Goal: Transaction & Acquisition: Purchase product/service

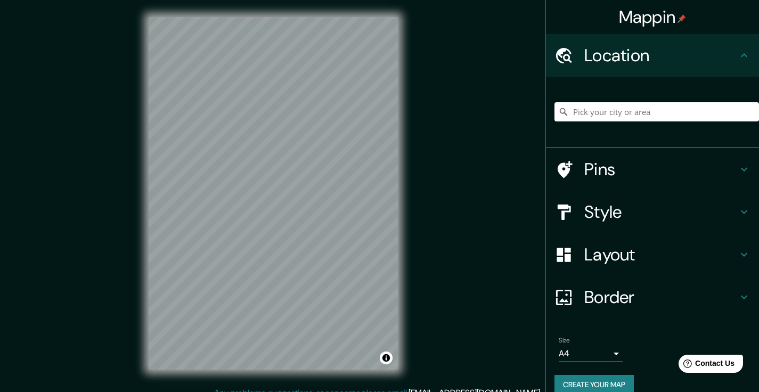
click at [594, 380] on button "Create your map" at bounding box center [594, 385] width 79 height 20
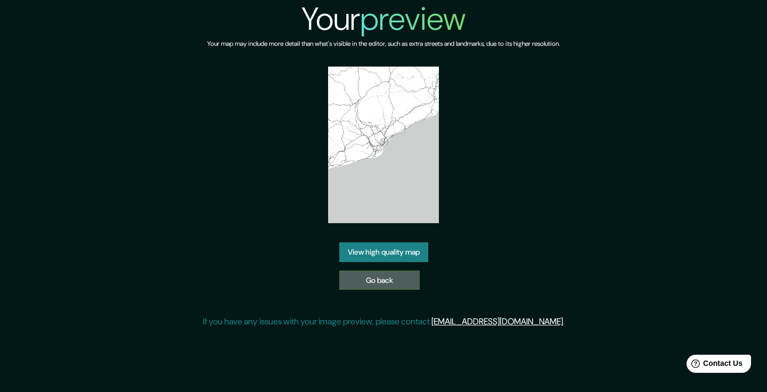
click at [402, 280] on link "Go back" at bounding box center [379, 281] width 80 height 20
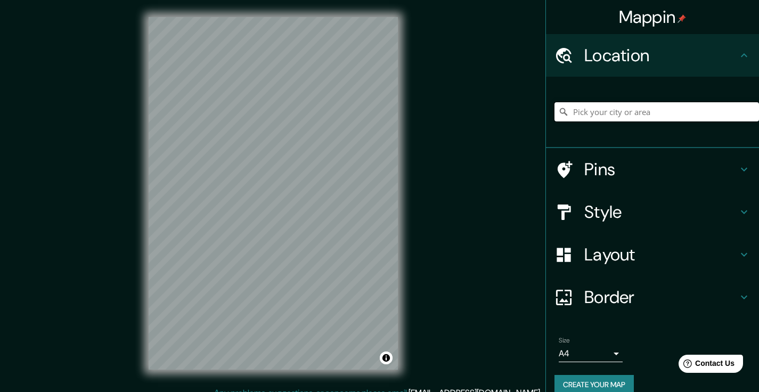
click at [616, 118] on input "Pick your city or area" at bounding box center [657, 111] width 205 height 19
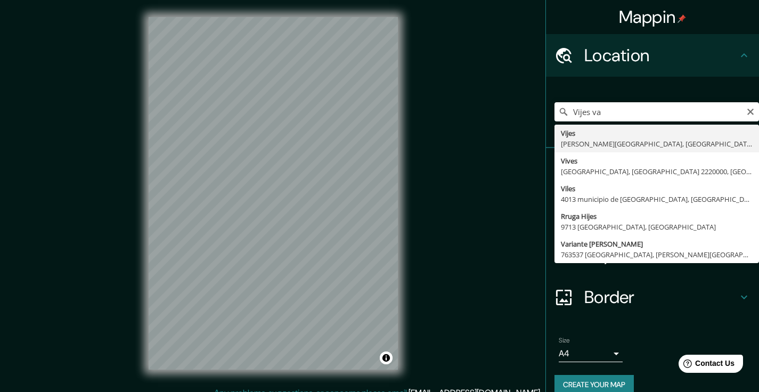
drag, startPoint x: 592, startPoint y: 135, endPoint x: 596, endPoint y: 128, distance: 7.7
type input "Vijes, Valle del Cauca, Colombia"
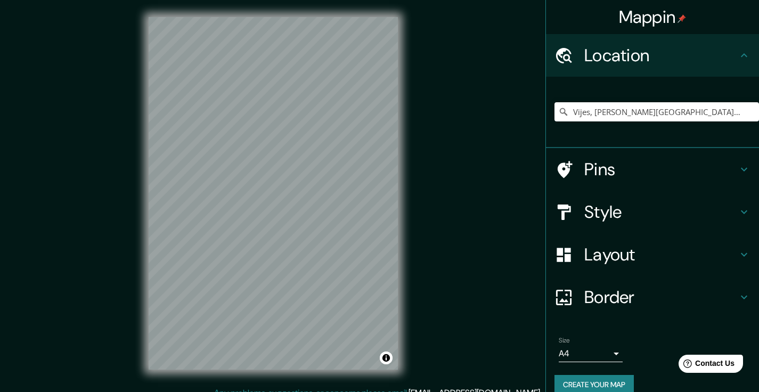
click at [627, 212] on h4 "Style" at bounding box center [661, 211] width 153 height 21
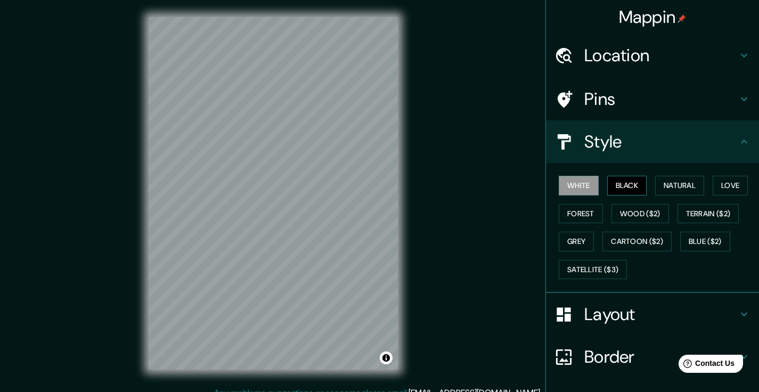
click at [614, 186] on button "Black" at bounding box center [627, 186] width 40 height 20
click at [684, 185] on button "Natural" at bounding box center [679, 186] width 49 height 20
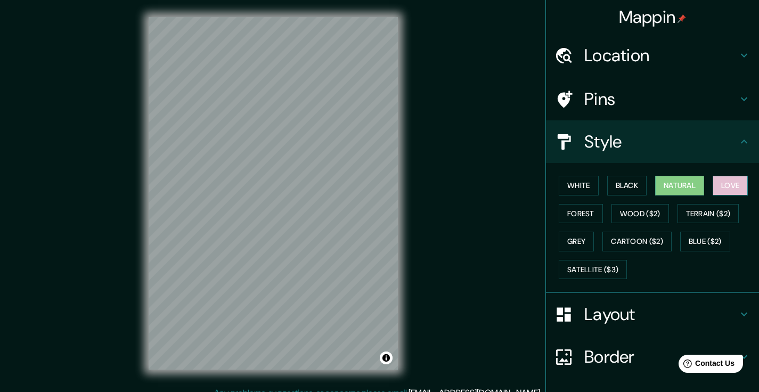
click at [726, 188] on button "Love" at bounding box center [730, 186] width 35 height 20
click at [589, 208] on button "Forest" at bounding box center [581, 214] width 44 height 20
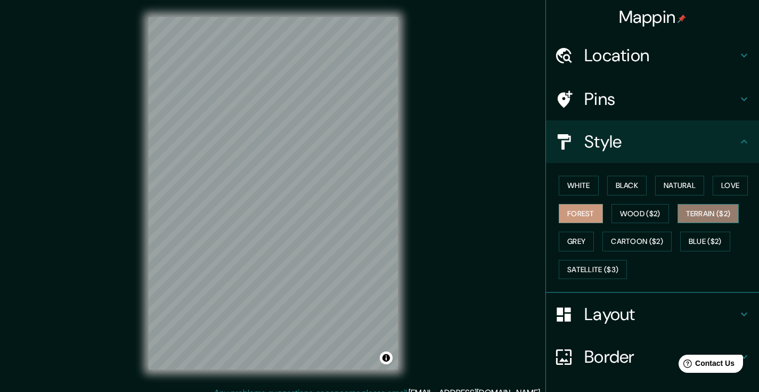
click at [701, 207] on button "Terrain ($2)" at bounding box center [709, 214] width 62 height 20
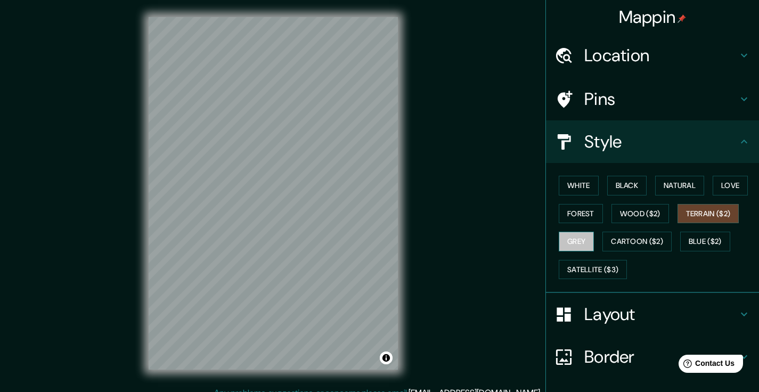
click at [582, 236] on button "Grey" at bounding box center [576, 242] width 35 height 20
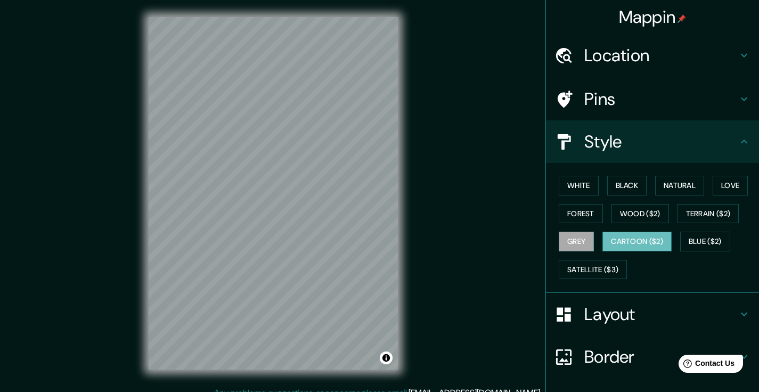
click at [630, 237] on button "Cartoon ($2)" at bounding box center [637, 242] width 69 height 20
click at [699, 212] on button "Terrain ($2)" at bounding box center [709, 214] width 62 height 20
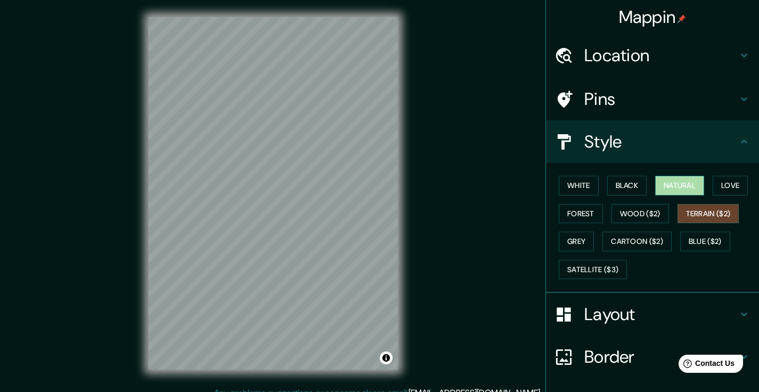
click at [666, 185] on button "Natural" at bounding box center [679, 186] width 49 height 20
click at [729, 187] on button "Love" at bounding box center [730, 186] width 35 height 20
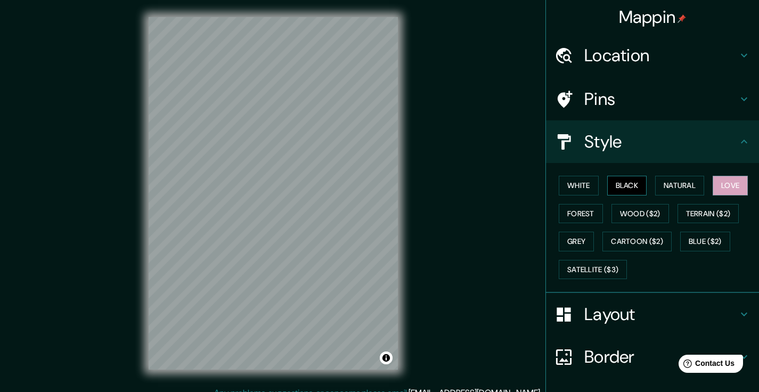
click at [622, 189] on button "Black" at bounding box center [627, 186] width 40 height 20
click at [567, 187] on button "White" at bounding box center [579, 186] width 40 height 20
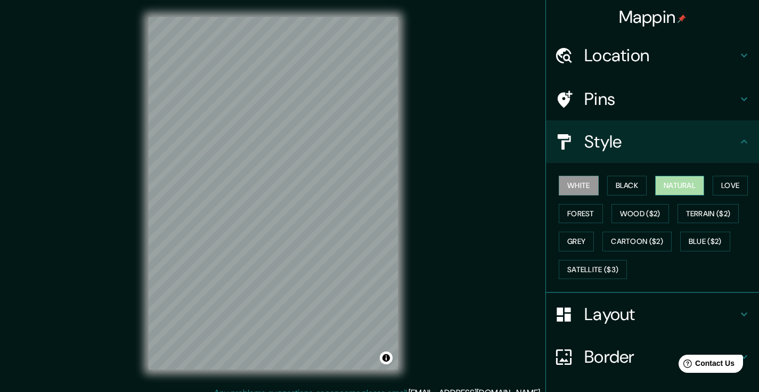
click at [675, 191] on button "Natural" at bounding box center [679, 186] width 49 height 20
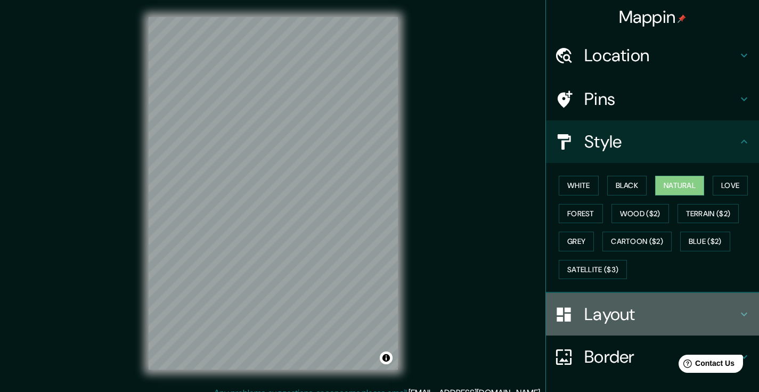
click at [590, 324] on div "Layout" at bounding box center [652, 314] width 213 height 43
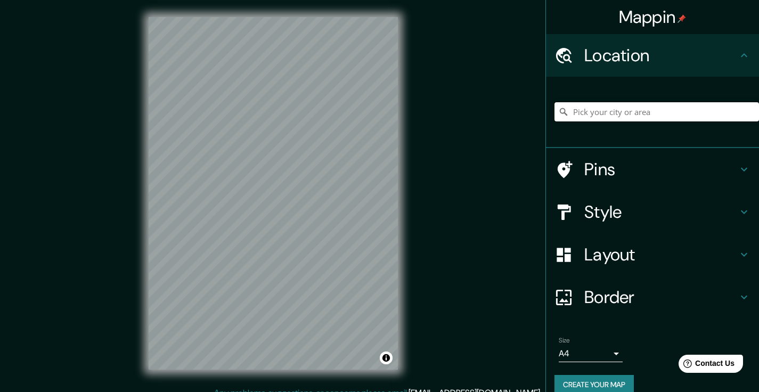
click at [588, 105] on input "Pick your city or area" at bounding box center [657, 111] width 205 height 19
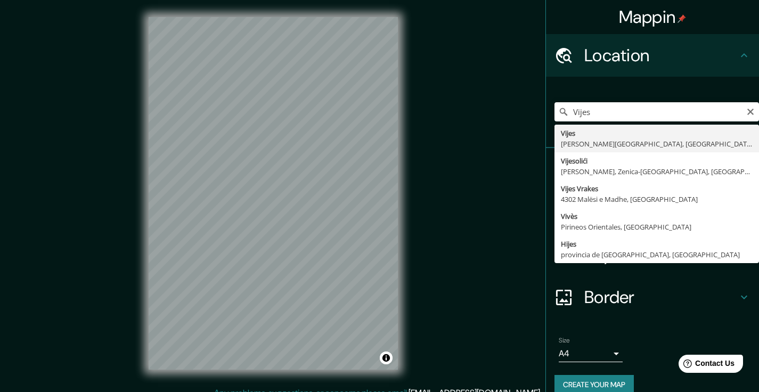
drag, startPoint x: 590, startPoint y: 129, endPoint x: 572, endPoint y: 139, distance: 19.8
type input "Vijes, Valle del Cauca, Colombia"
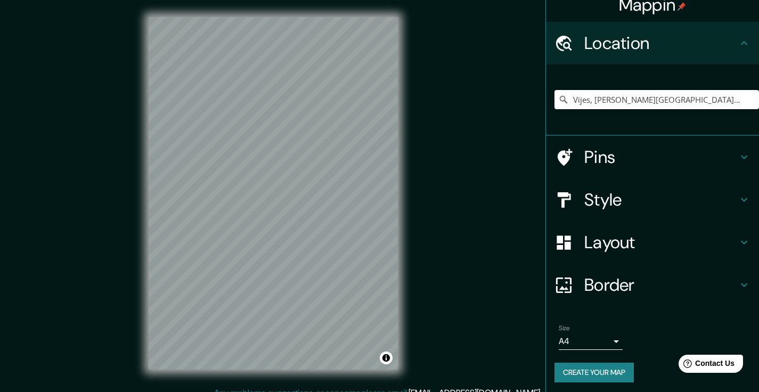
scroll to position [12, 0]
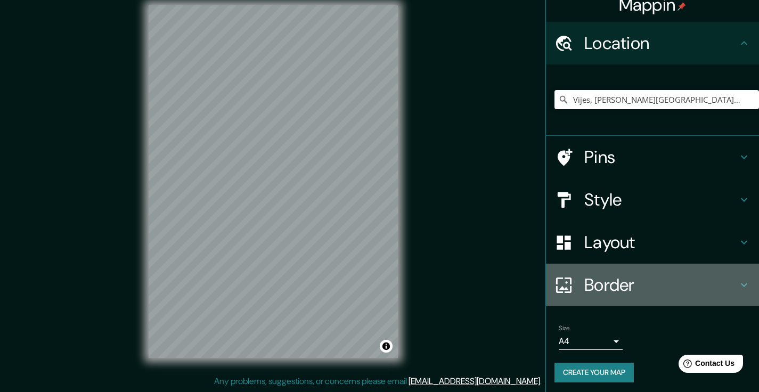
click at [622, 288] on h4 "Border" at bounding box center [661, 284] width 153 height 21
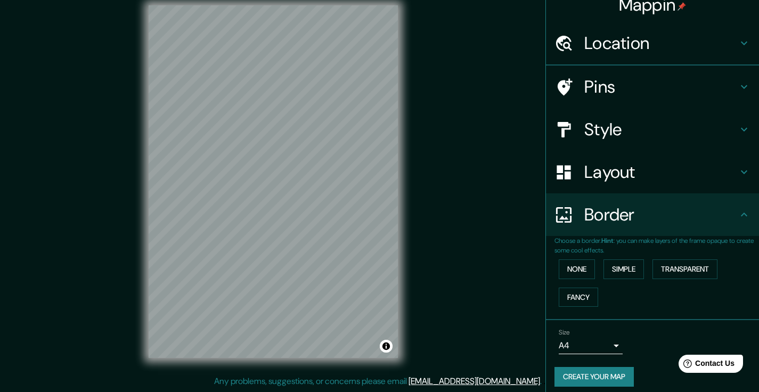
scroll to position [0, 0]
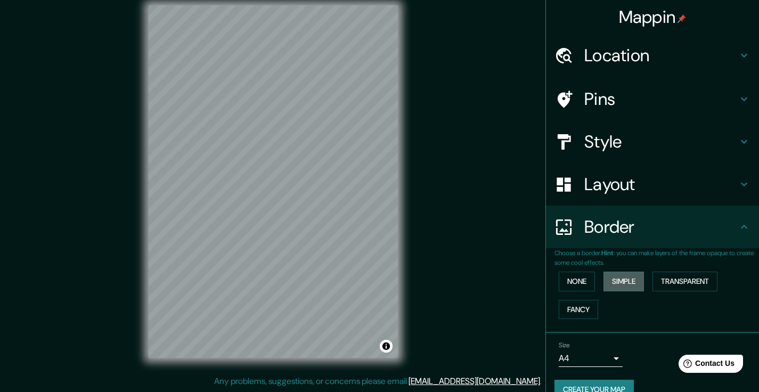
click at [620, 282] on button "Simple" at bounding box center [624, 282] width 40 height 20
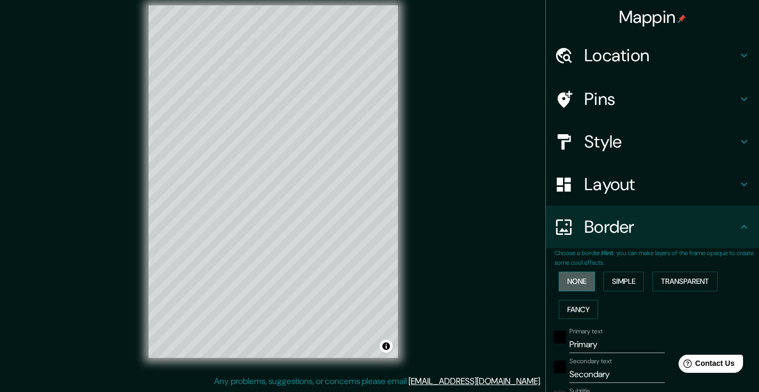
click at [574, 281] on button "None" at bounding box center [577, 282] width 36 height 20
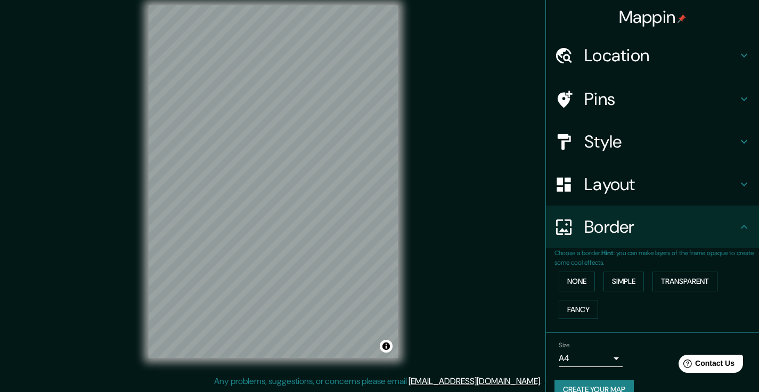
click at [619, 103] on h4 "Pins" at bounding box center [661, 98] width 153 height 21
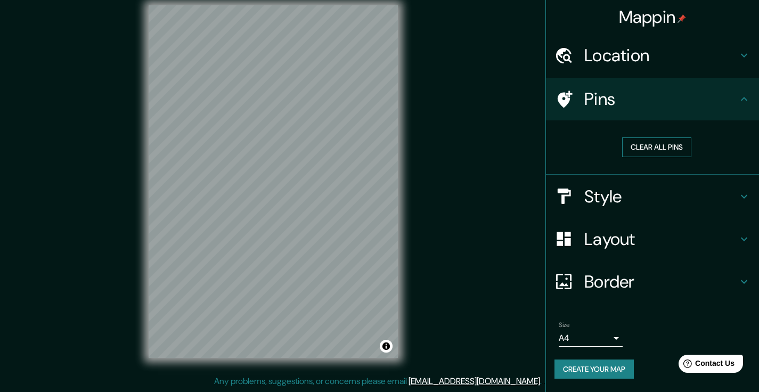
click at [662, 145] on button "Clear all pins" at bounding box center [656, 147] width 69 height 20
click at [619, 193] on h4 "Style" at bounding box center [661, 196] width 153 height 21
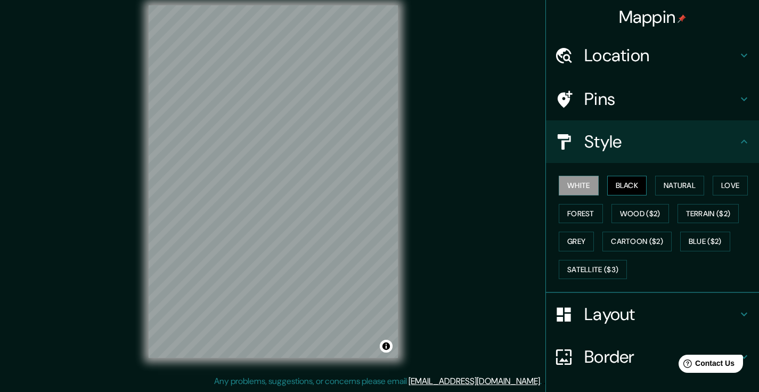
click at [626, 187] on button "Black" at bounding box center [627, 186] width 40 height 20
click at [683, 181] on button "Natural" at bounding box center [679, 186] width 49 height 20
click at [620, 178] on button "Black" at bounding box center [627, 186] width 40 height 20
click at [577, 180] on button "White" at bounding box center [579, 186] width 40 height 20
click at [680, 190] on button "Natural" at bounding box center [679, 186] width 49 height 20
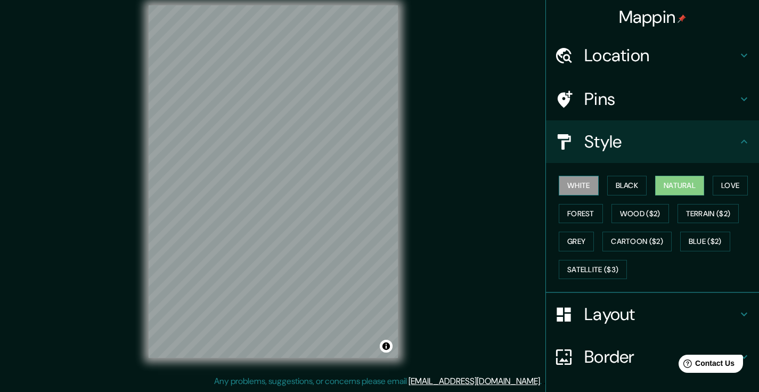
click at [573, 188] on button "White" at bounding box center [579, 186] width 40 height 20
click at [621, 184] on button "Black" at bounding box center [627, 186] width 40 height 20
click at [676, 179] on button "Natural" at bounding box center [679, 186] width 49 height 20
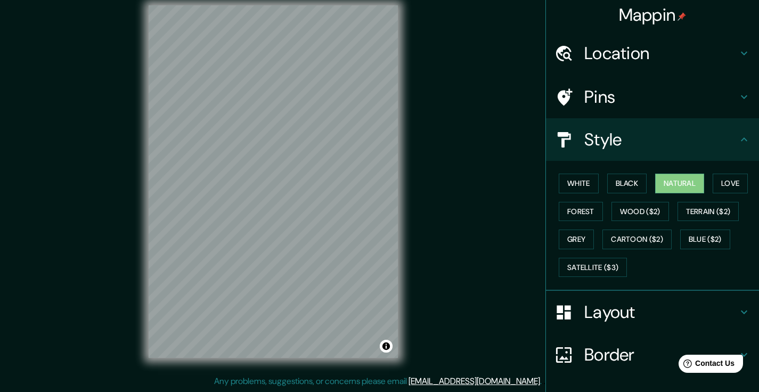
scroll to position [37, 0]
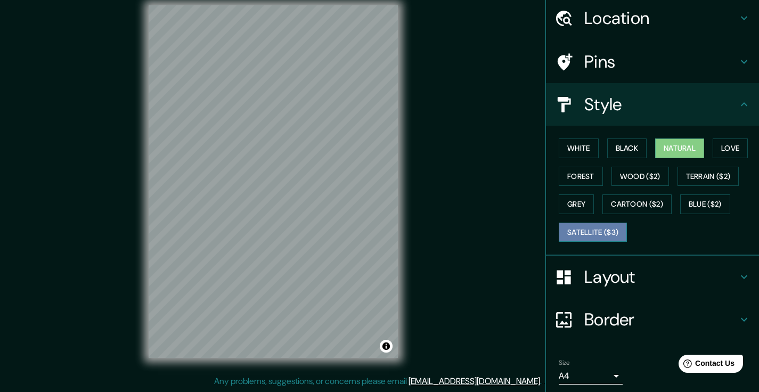
click at [606, 237] on button "Satellite ($3)" at bounding box center [593, 233] width 68 height 20
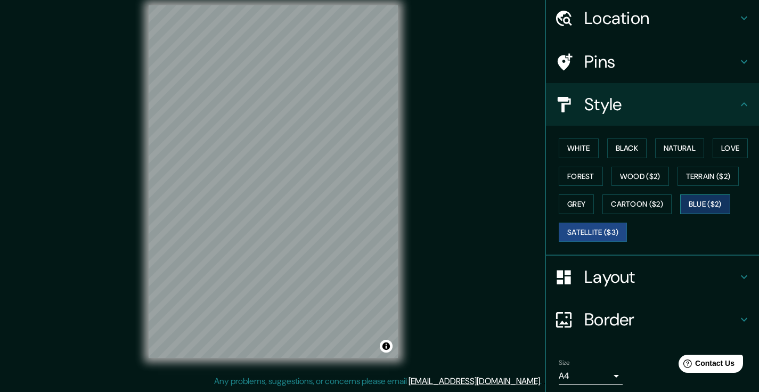
click at [684, 210] on button "Blue ($2)" at bounding box center [705, 204] width 50 height 20
click at [667, 143] on button "Natural" at bounding box center [679, 149] width 49 height 20
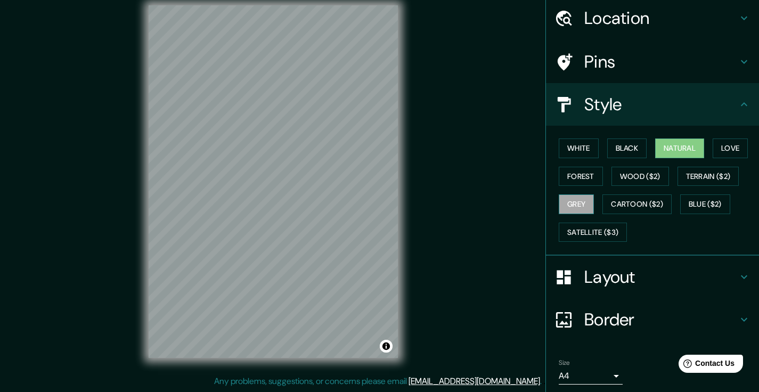
click at [582, 204] on button "Grey" at bounding box center [576, 204] width 35 height 20
click at [619, 148] on button "Black" at bounding box center [627, 149] width 40 height 20
click at [690, 143] on button "Natural" at bounding box center [679, 149] width 49 height 20
click at [562, 153] on button "White" at bounding box center [579, 149] width 40 height 20
click at [674, 144] on button "Natural" at bounding box center [679, 149] width 49 height 20
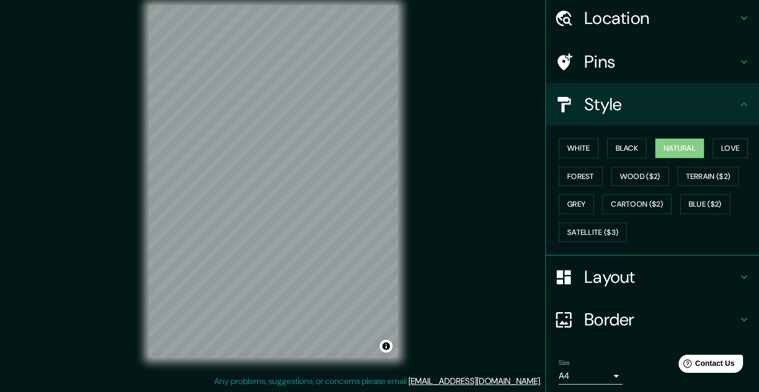
scroll to position [71, 0]
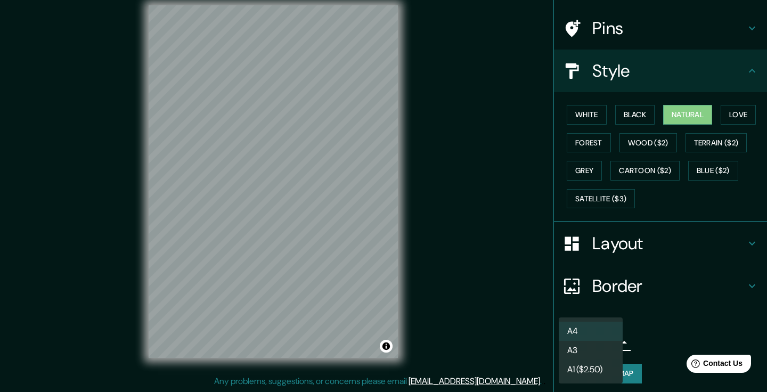
click at [591, 336] on body "Mappin Location Vijes, Valle del Cauca, Colombia Pins Style White Black Natural…" at bounding box center [383, 184] width 767 height 392
click at [671, 319] on div at bounding box center [383, 196] width 767 height 392
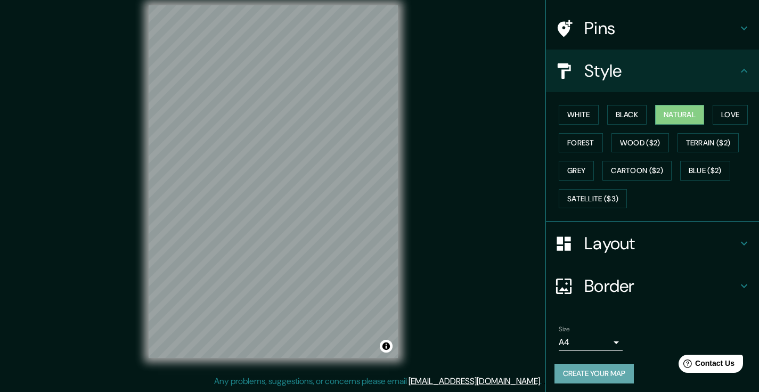
click at [619, 364] on button "Create your map" at bounding box center [594, 374] width 79 height 20
click at [621, 373] on button "Create your map" at bounding box center [594, 374] width 79 height 20
click at [573, 376] on button "Create your map" at bounding box center [594, 374] width 79 height 20
click at [602, 375] on button "Create your map" at bounding box center [594, 374] width 79 height 20
click at [618, 237] on h4 "Layout" at bounding box center [661, 243] width 153 height 21
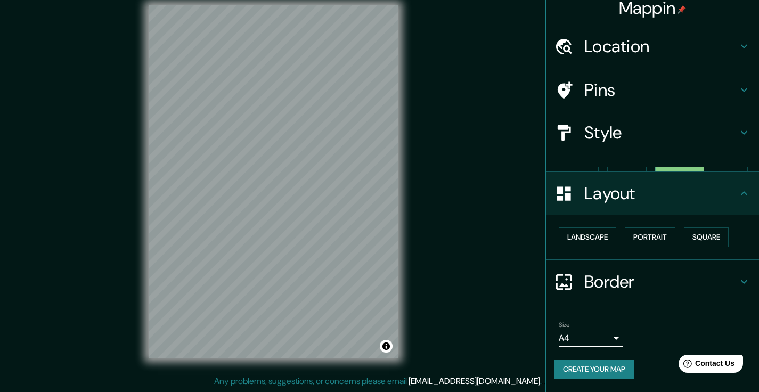
scroll to position [0, 0]
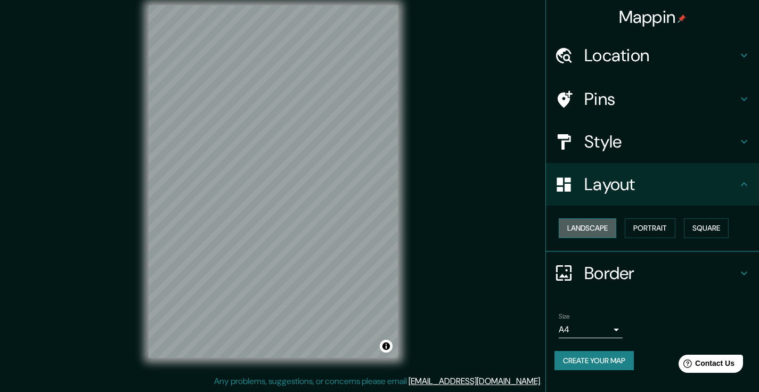
click at [598, 227] on button "Landscape" at bounding box center [588, 228] width 58 height 20
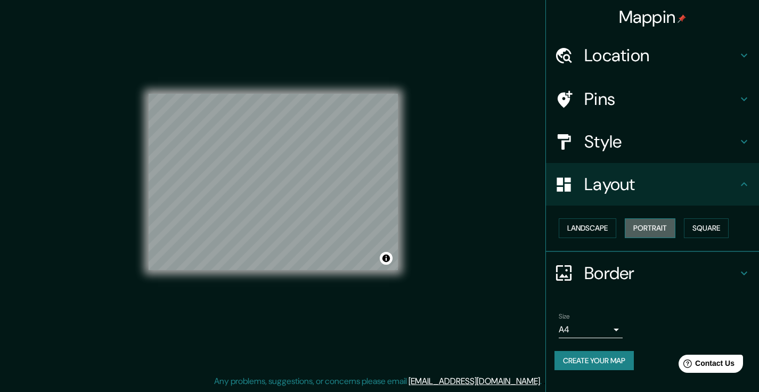
click at [661, 226] on button "Portrait" at bounding box center [650, 228] width 51 height 20
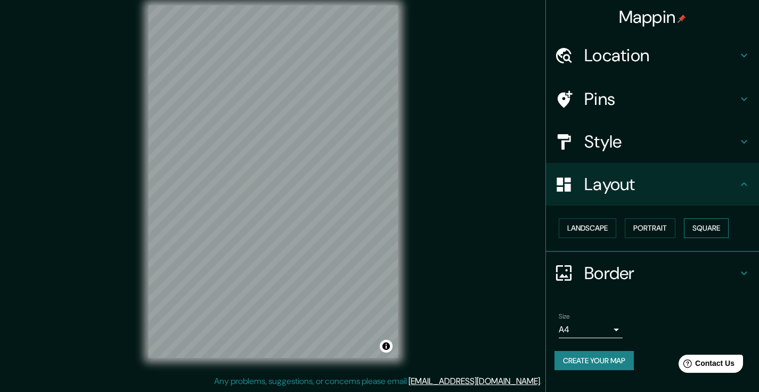
click at [711, 230] on button "Square" at bounding box center [706, 228] width 45 height 20
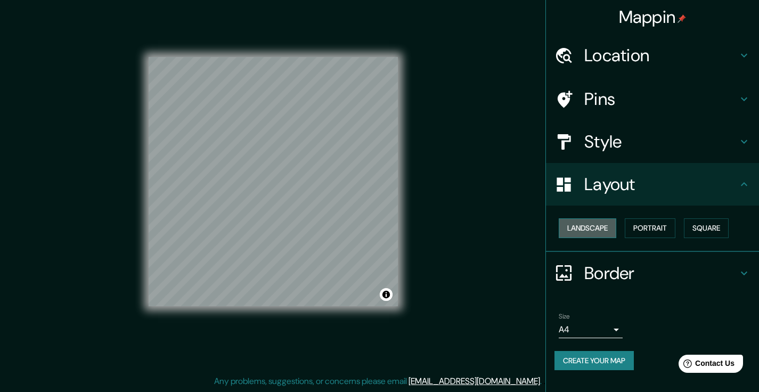
click at [593, 230] on button "Landscape" at bounding box center [588, 228] width 58 height 20
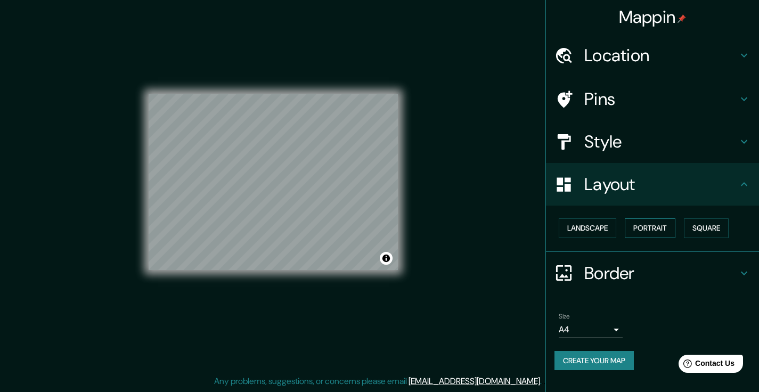
click at [651, 231] on button "Portrait" at bounding box center [650, 228] width 51 height 20
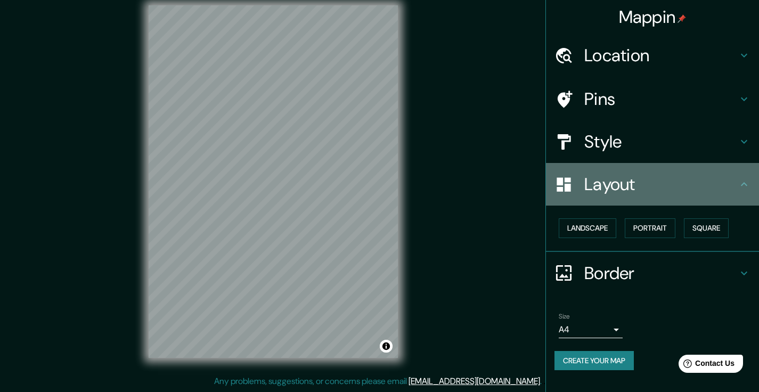
click at [662, 188] on h4 "Layout" at bounding box center [661, 184] width 153 height 21
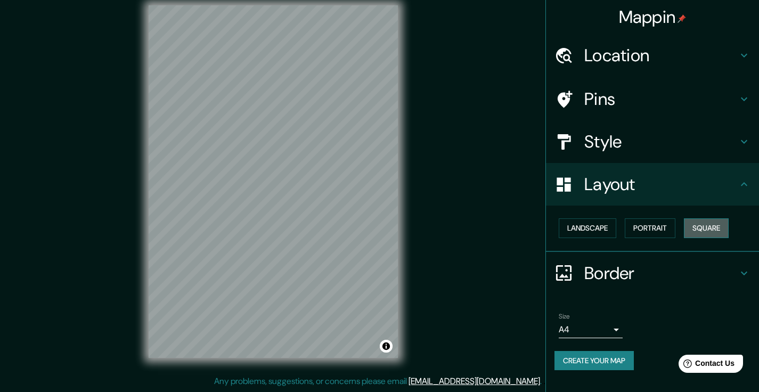
click at [699, 224] on button "Square" at bounding box center [706, 228] width 45 height 20
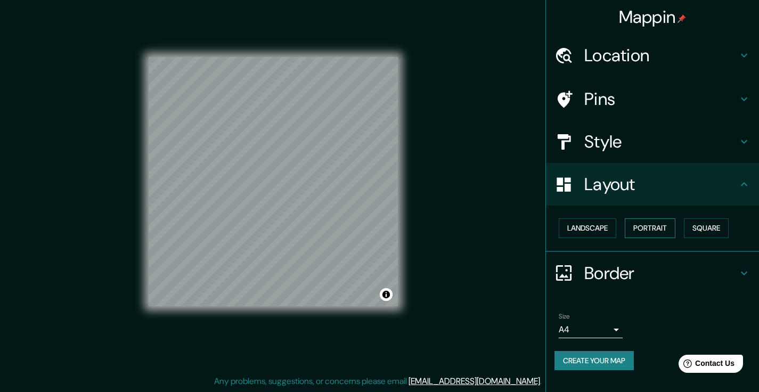
click at [646, 223] on button "Portrait" at bounding box center [650, 228] width 51 height 20
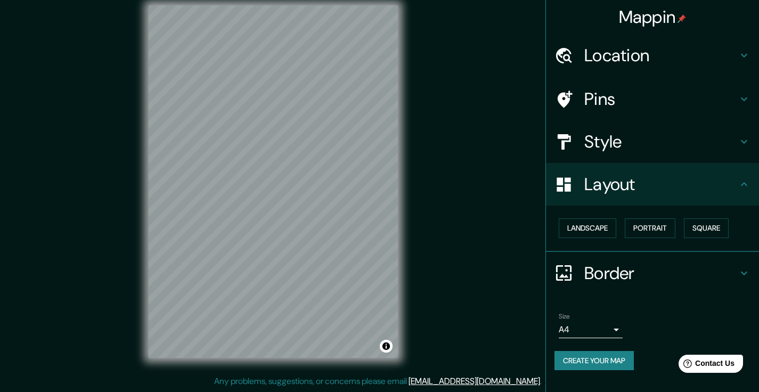
click at [612, 135] on h4 "Style" at bounding box center [661, 141] width 153 height 21
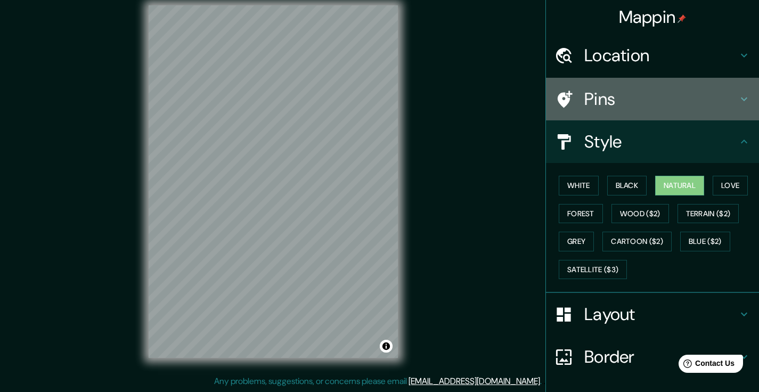
click at [585, 99] on h4 "Pins" at bounding box center [661, 98] width 153 height 21
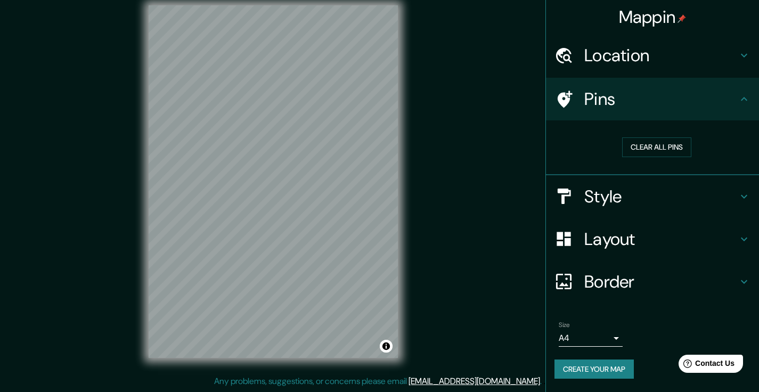
click at [613, 52] on h4 "Location" at bounding box center [661, 55] width 153 height 21
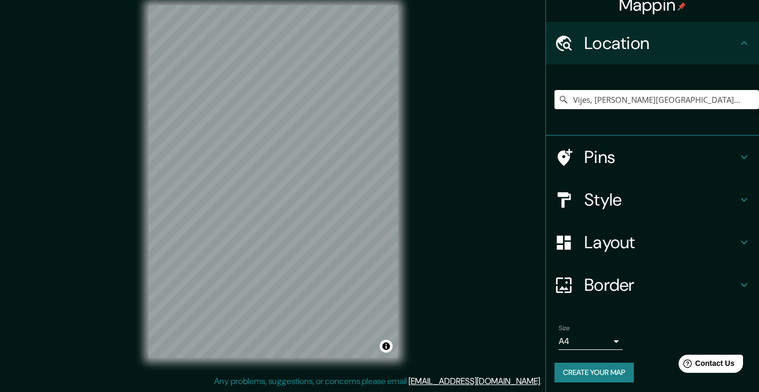
scroll to position [10, 0]
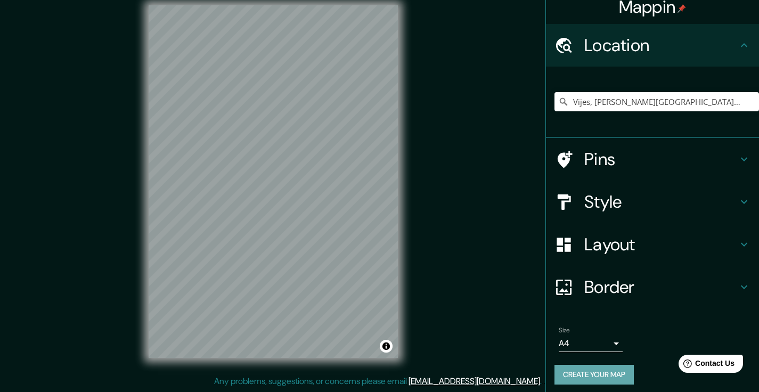
click at [601, 379] on button "Create your map" at bounding box center [594, 375] width 79 height 20
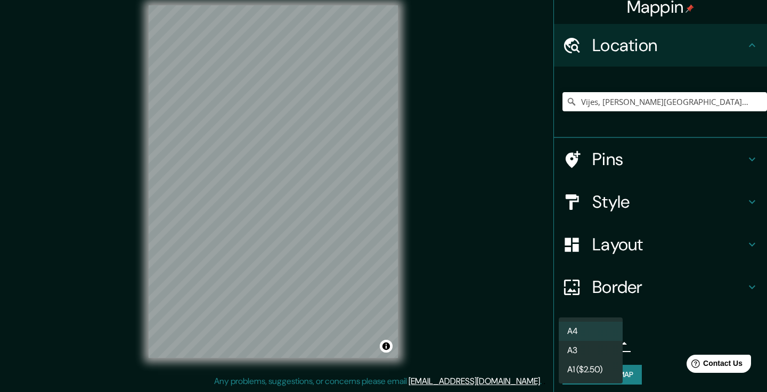
click at [589, 340] on body "Mappin Location Vijes, Valle del Cauca, Colombia Pins Style Layout Border Choos…" at bounding box center [383, 184] width 767 height 392
click at [597, 353] on li "A3" at bounding box center [591, 350] width 64 height 19
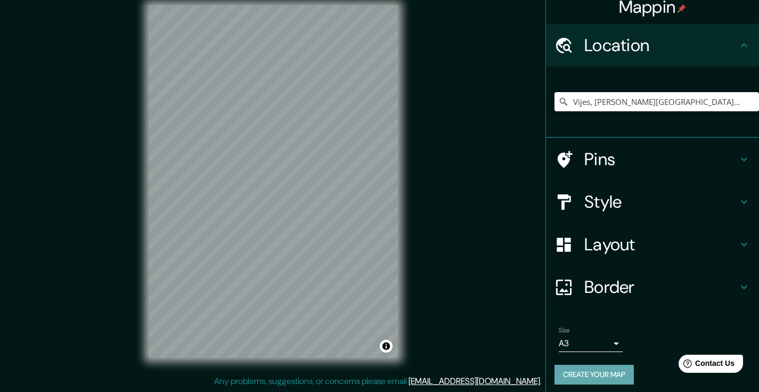
click at [595, 374] on button "Create your map" at bounding box center [594, 375] width 79 height 20
click at [594, 370] on button "Create your map" at bounding box center [594, 375] width 79 height 20
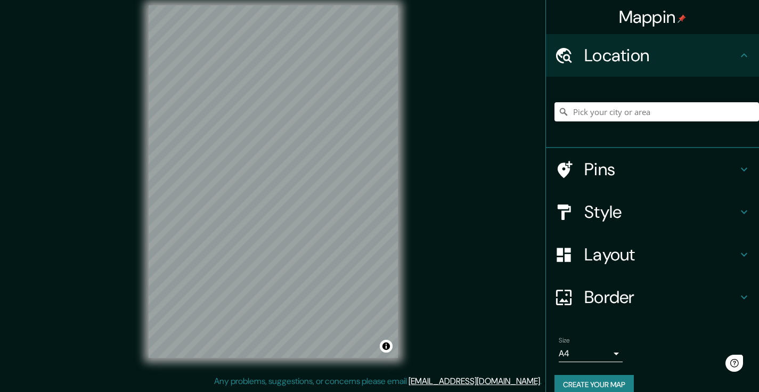
scroll to position [12, 0]
click at [654, 114] on input "Pick your city or area" at bounding box center [657, 111] width 205 height 19
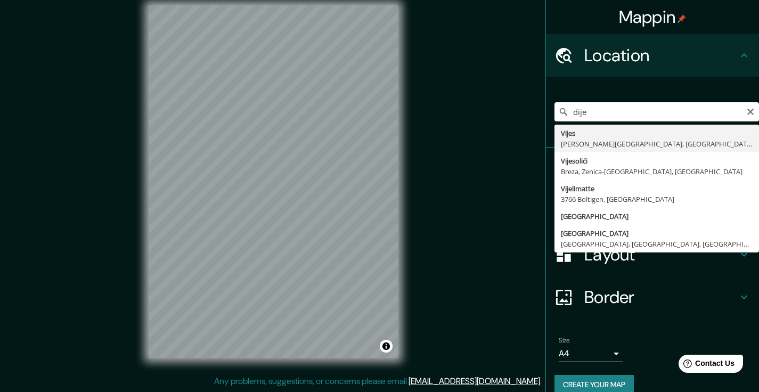
drag, startPoint x: 643, startPoint y: 123, endPoint x: 618, endPoint y: 137, distance: 29.2
type input "Vijes, Valle del Cauca, Colombia"
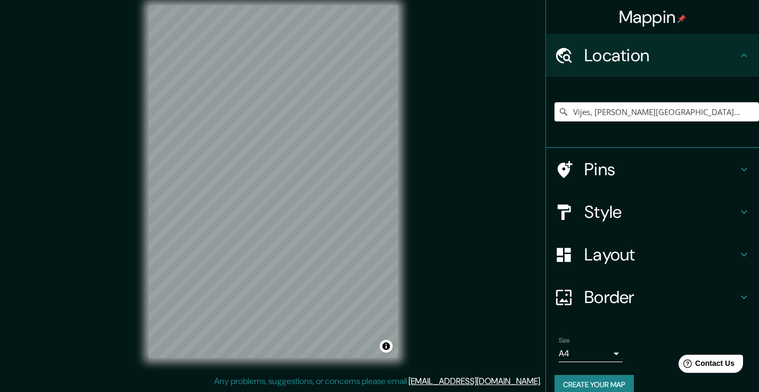
click at [606, 383] on button "Create your map" at bounding box center [594, 385] width 79 height 20
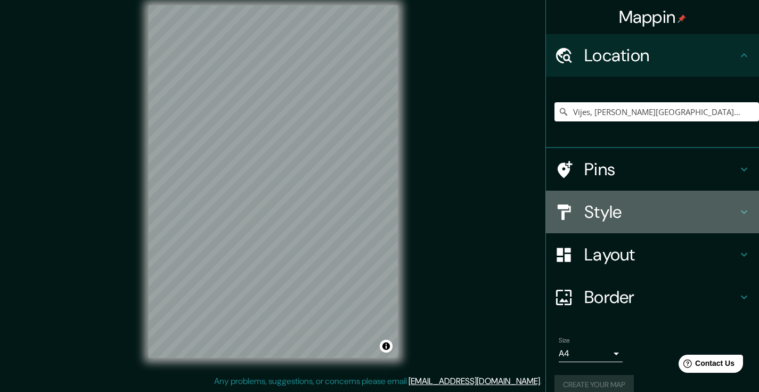
click at [609, 217] on h4 "Style" at bounding box center [661, 211] width 153 height 21
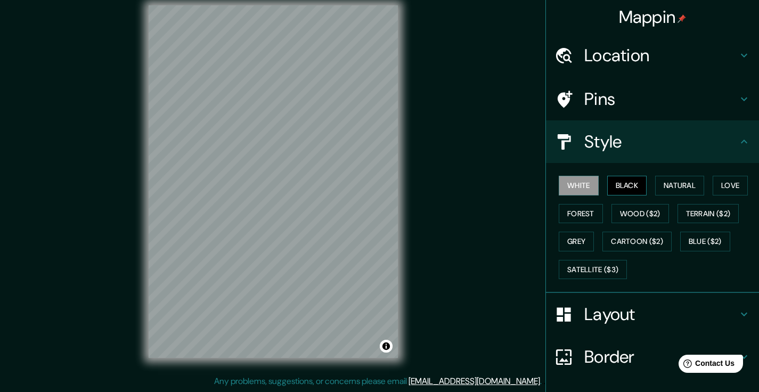
click at [623, 184] on button "Black" at bounding box center [627, 186] width 40 height 20
click at [685, 185] on button "Natural" at bounding box center [679, 186] width 49 height 20
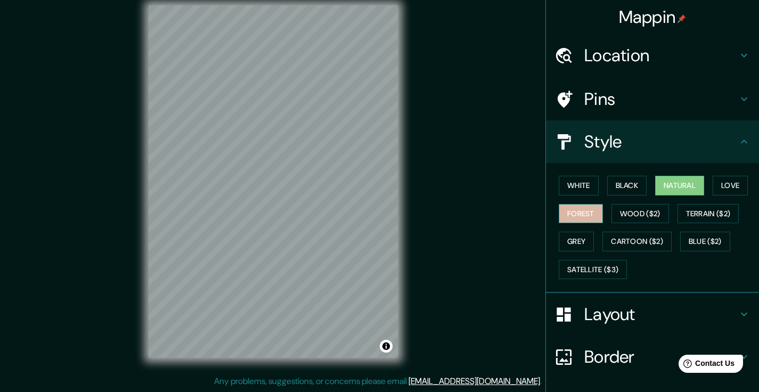
click at [578, 218] on button "Forest" at bounding box center [581, 214] width 44 height 20
click at [577, 239] on button "Grey" at bounding box center [576, 242] width 35 height 20
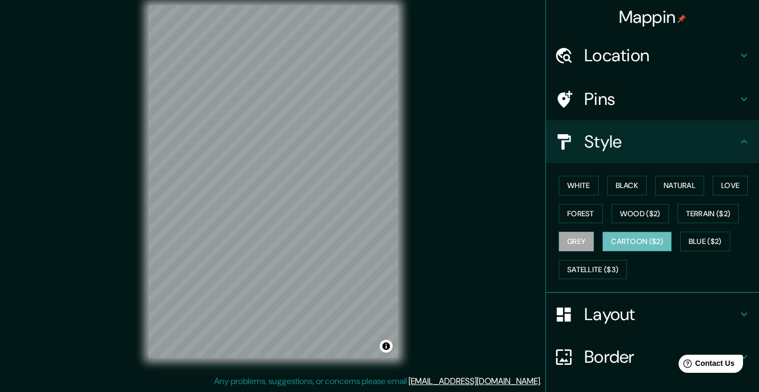
click at [643, 237] on button "Cartoon ($2)" at bounding box center [637, 242] width 69 height 20
click at [695, 206] on button "Terrain ($2)" at bounding box center [709, 214] width 62 height 20
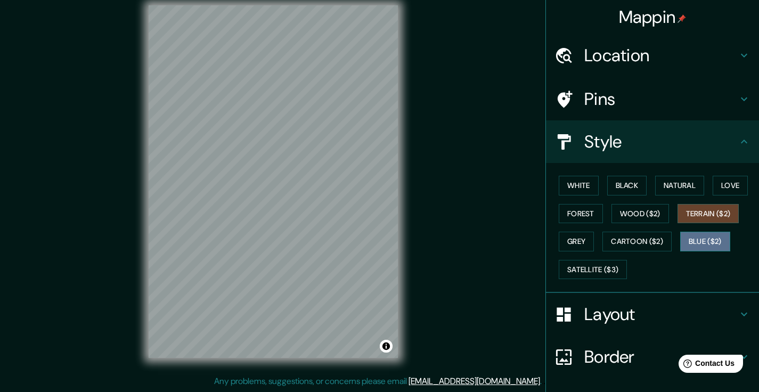
click at [707, 236] on button "Blue ($2)" at bounding box center [705, 242] width 50 height 20
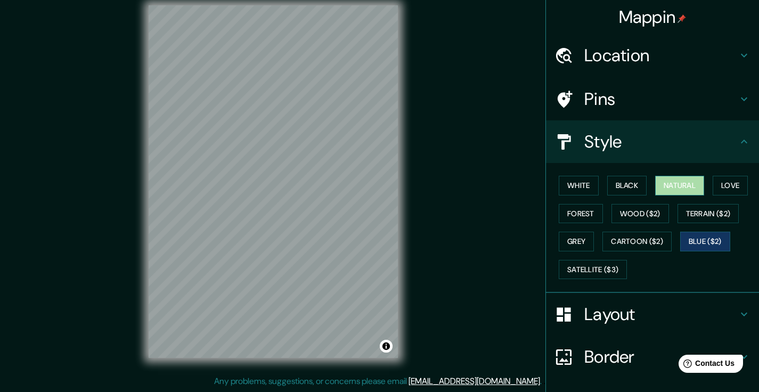
click at [659, 185] on button "Natural" at bounding box center [679, 186] width 49 height 20
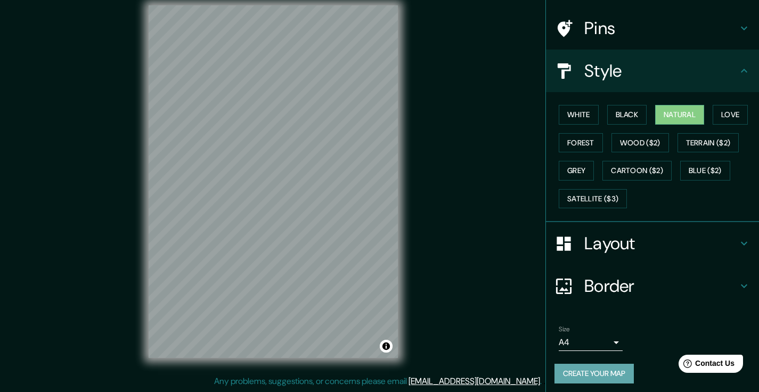
click at [577, 371] on button "Create your map" at bounding box center [594, 374] width 79 height 20
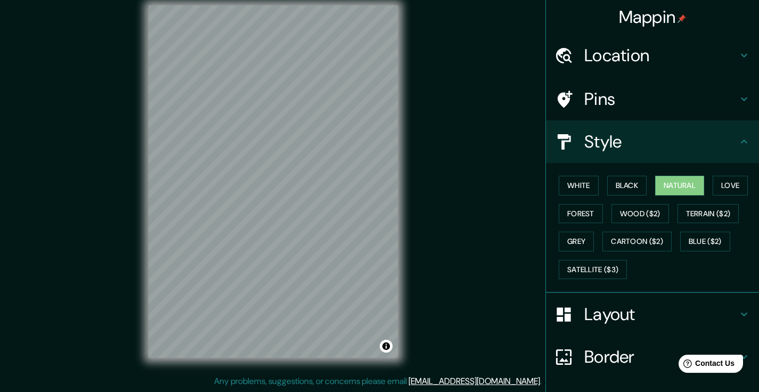
scroll to position [0, 0]
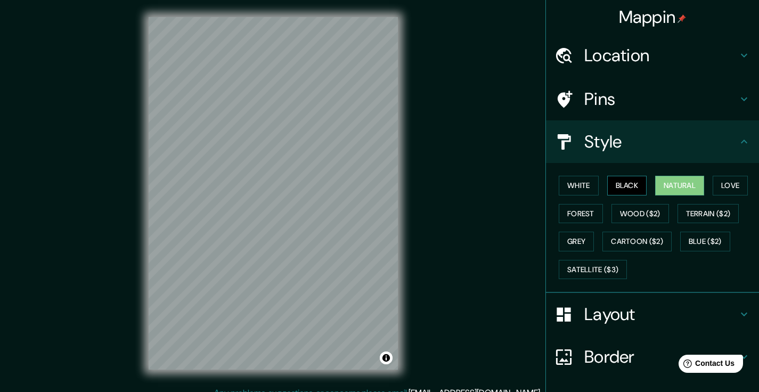
click at [629, 185] on button "Black" at bounding box center [627, 186] width 40 height 20
click at [565, 181] on button "White" at bounding box center [579, 186] width 40 height 20
click at [647, 58] on h4 "Location" at bounding box center [661, 55] width 153 height 21
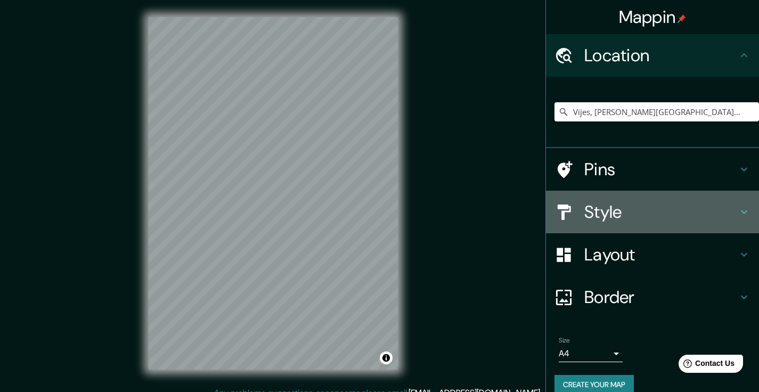
click at [617, 213] on h4 "Style" at bounding box center [661, 211] width 153 height 21
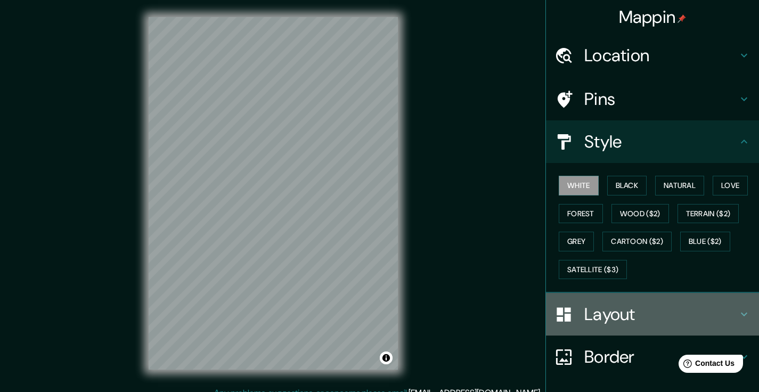
click at [593, 306] on h4 "Layout" at bounding box center [661, 314] width 153 height 21
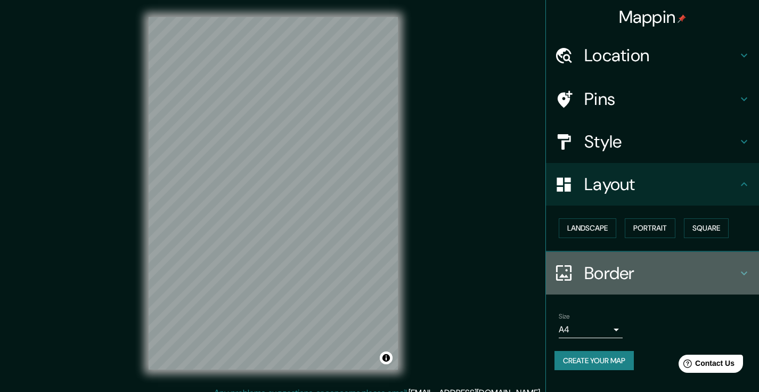
click at [593, 273] on h4 "Border" at bounding box center [661, 273] width 153 height 21
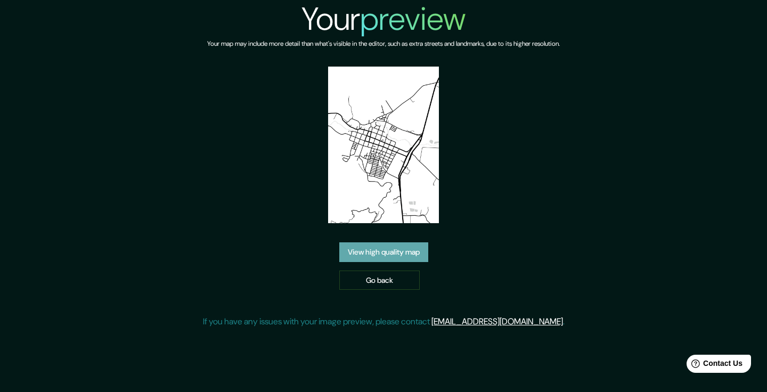
click at [417, 249] on link "View high quality map" at bounding box center [383, 252] width 89 height 20
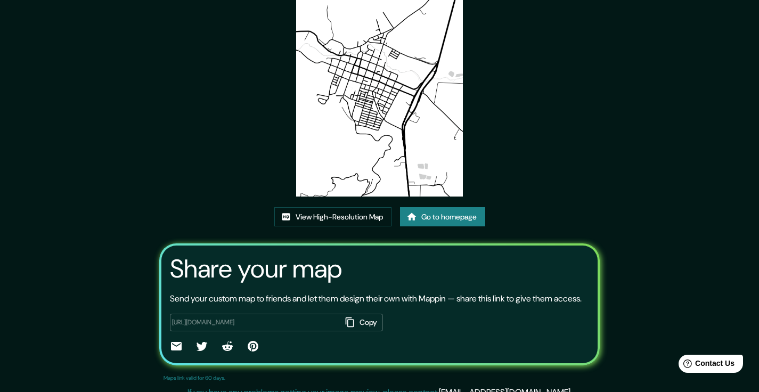
scroll to position [84, 0]
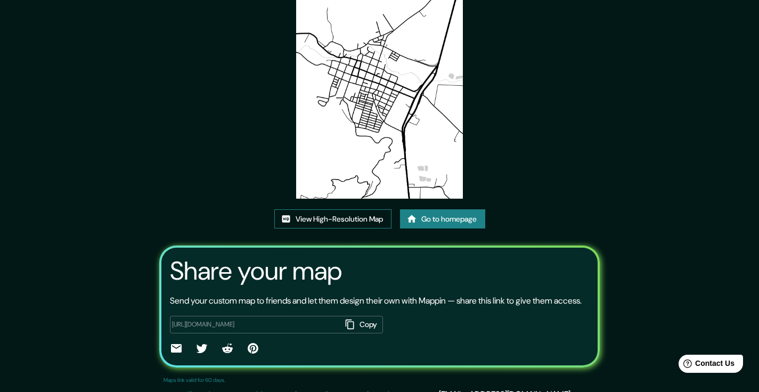
click at [321, 218] on link "View High-Resolution Map" at bounding box center [332, 219] width 117 height 20
click at [434, 221] on link "Go to homepage" at bounding box center [442, 219] width 85 height 20
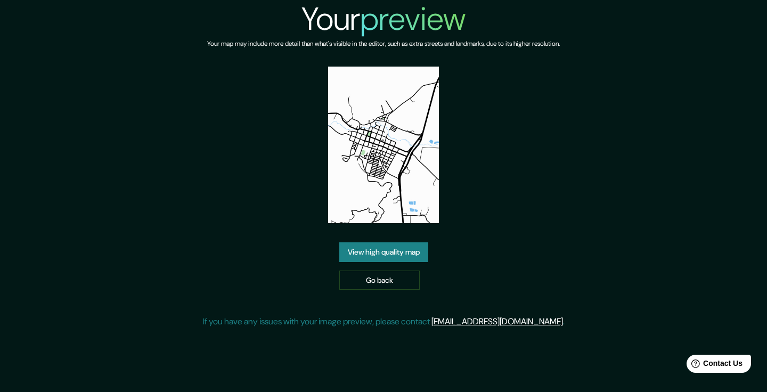
click at [394, 250] on link "View high quality map" at bounding box center [383, 252] width 89 height 20
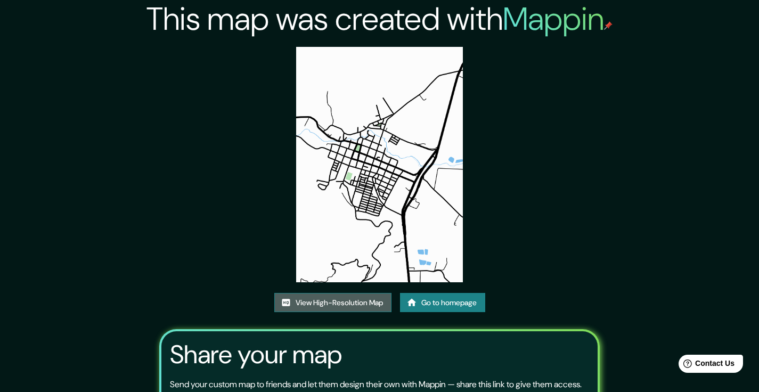
click at [359, 298] on link "View High-Resolution Map" at bounding box center [332, 303] width 117 height 20
